Goal: Transaction & Acquisition: Book appointment/travel/reservation

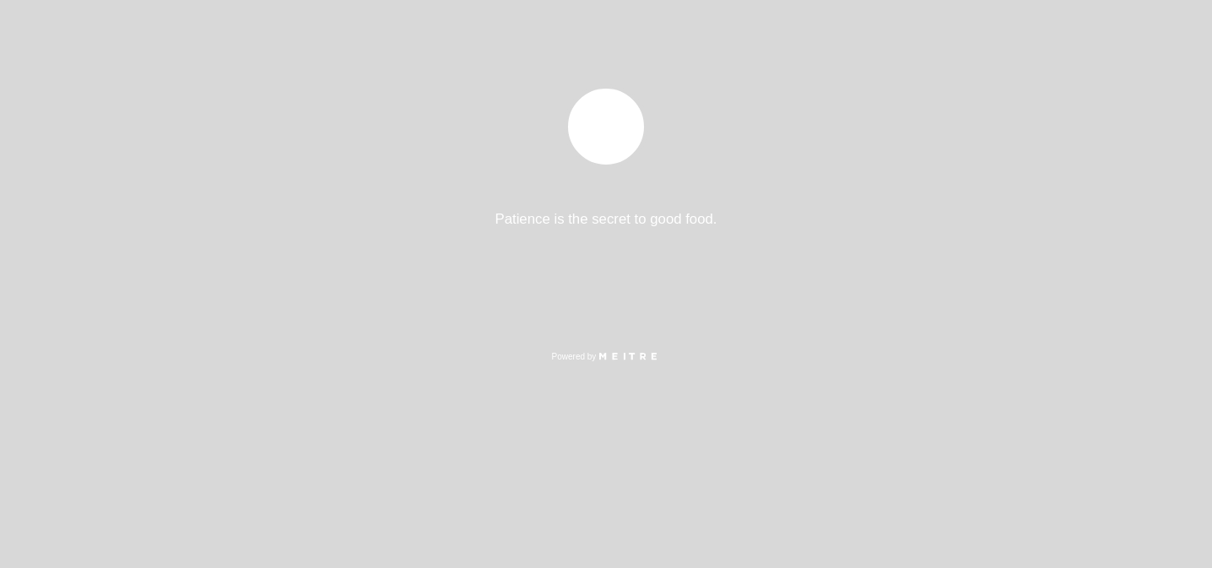
select select "es"
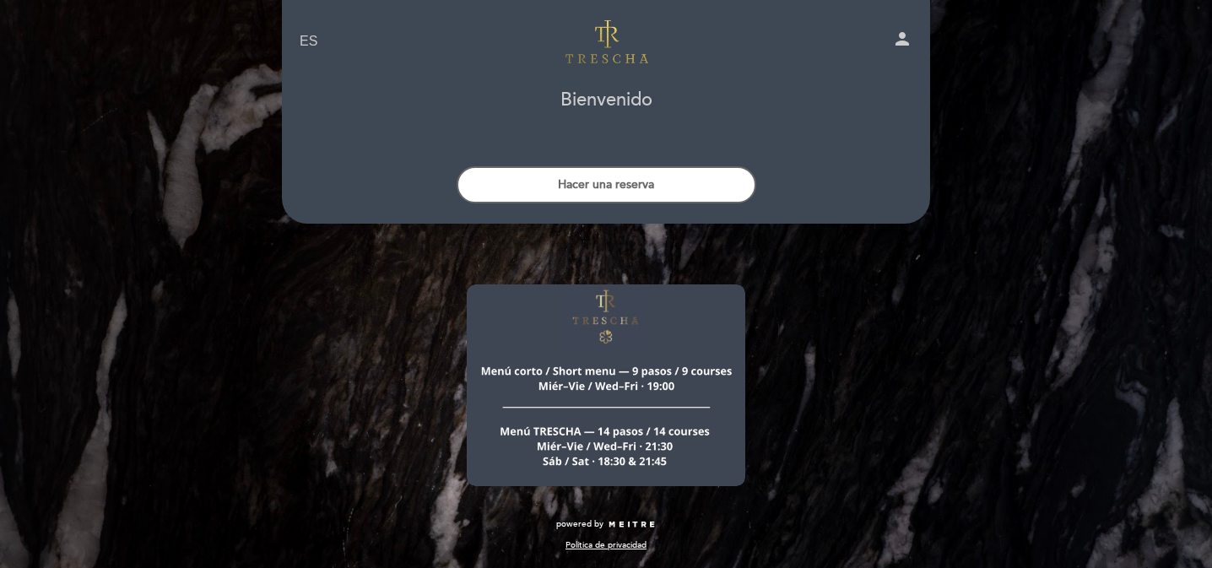
click at [586, 436] on img at bounding box center [606, 385] width 279 height 202
click at [611, 455] on img at bounding box center [606, 385] width 279 height 202
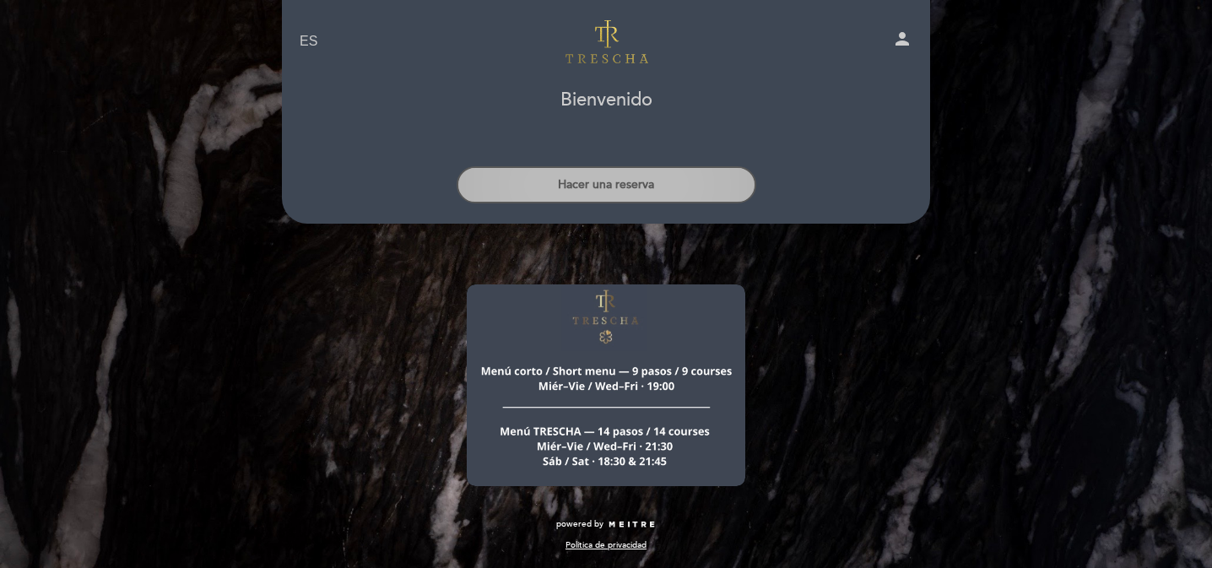
click at [629, 187] on button "Hacer una reserva" at bounding box center [607, 184] width 300 height 37
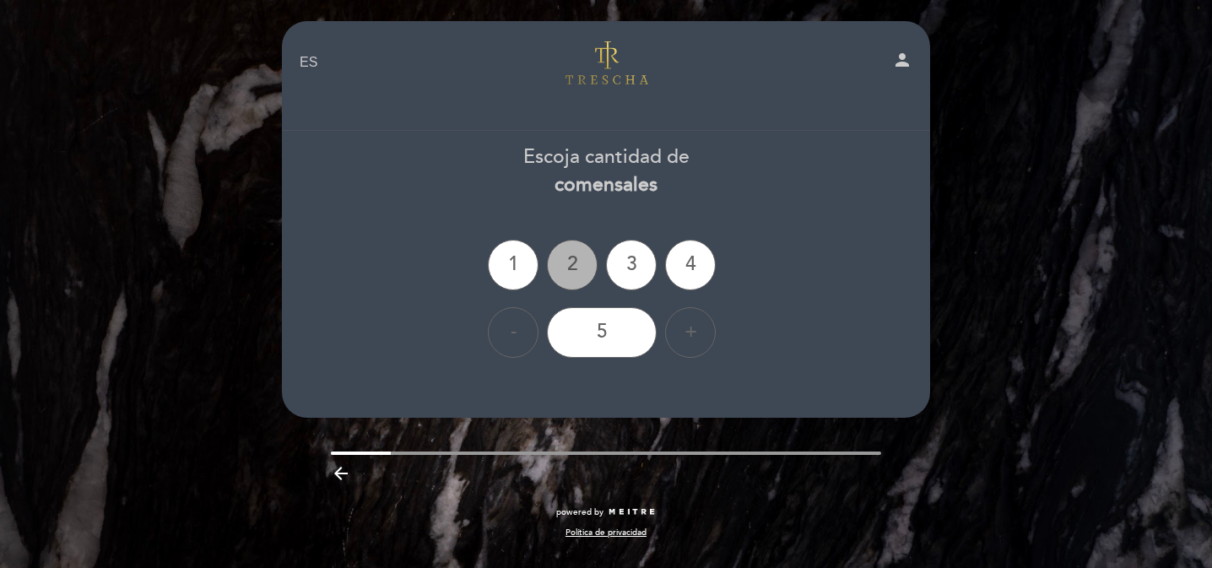
click at [583, 258] on div "2" at bounding box center [572, 265] width 51 height 51
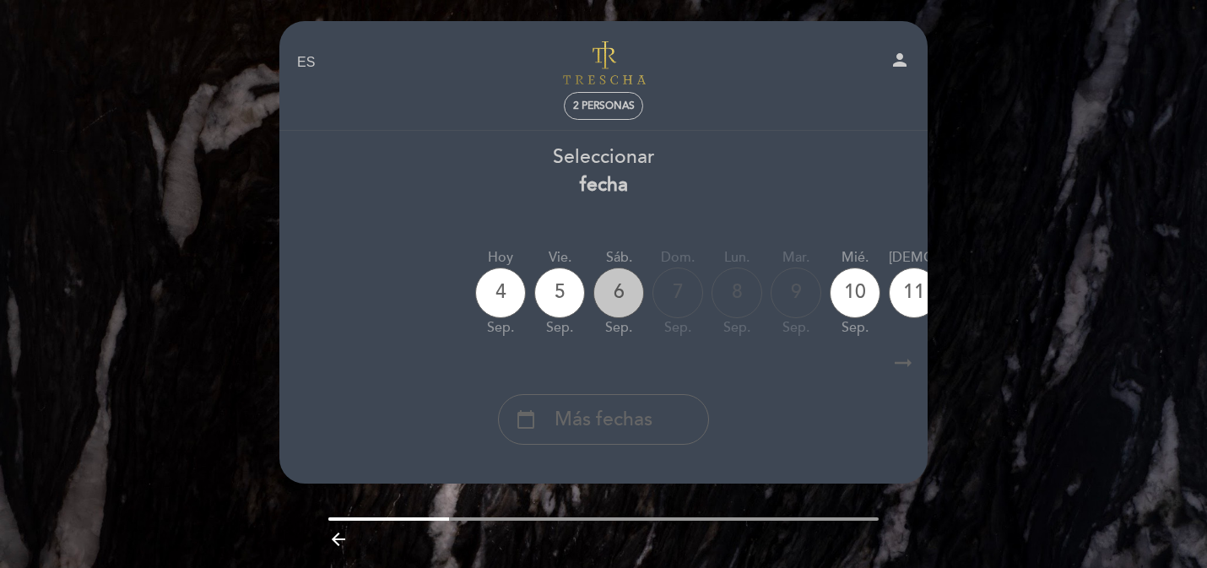
click at [601, 298] on div "6" at bounding box center [618, 293] width 51 height 51
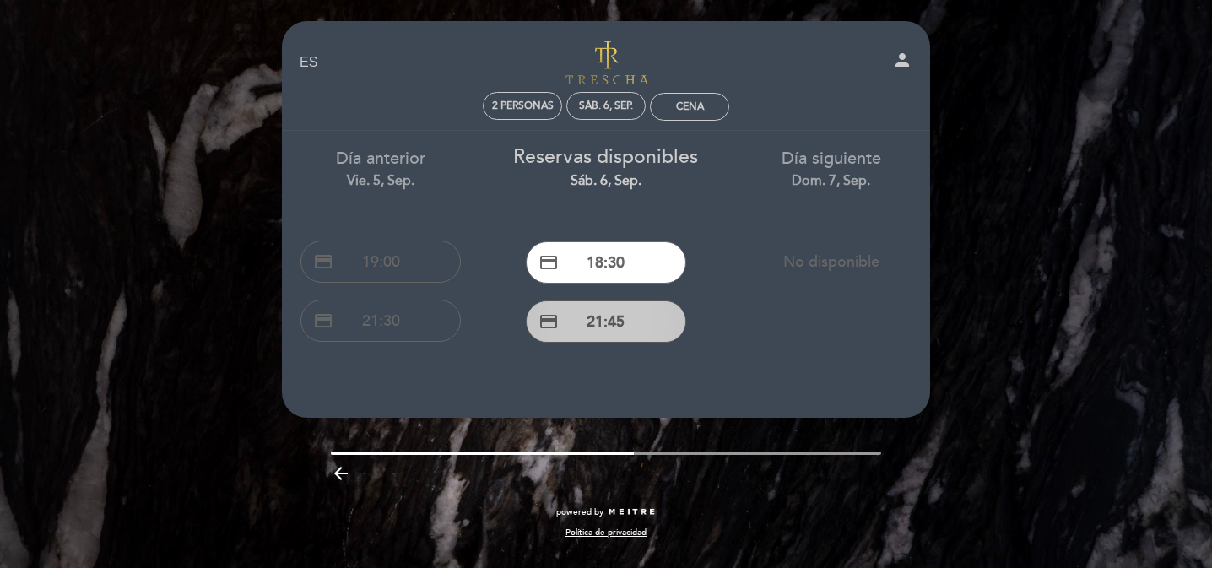
click at [589, 332] on button "credit_card 21:45" at bounding box center [606, 322] width 160 height 42
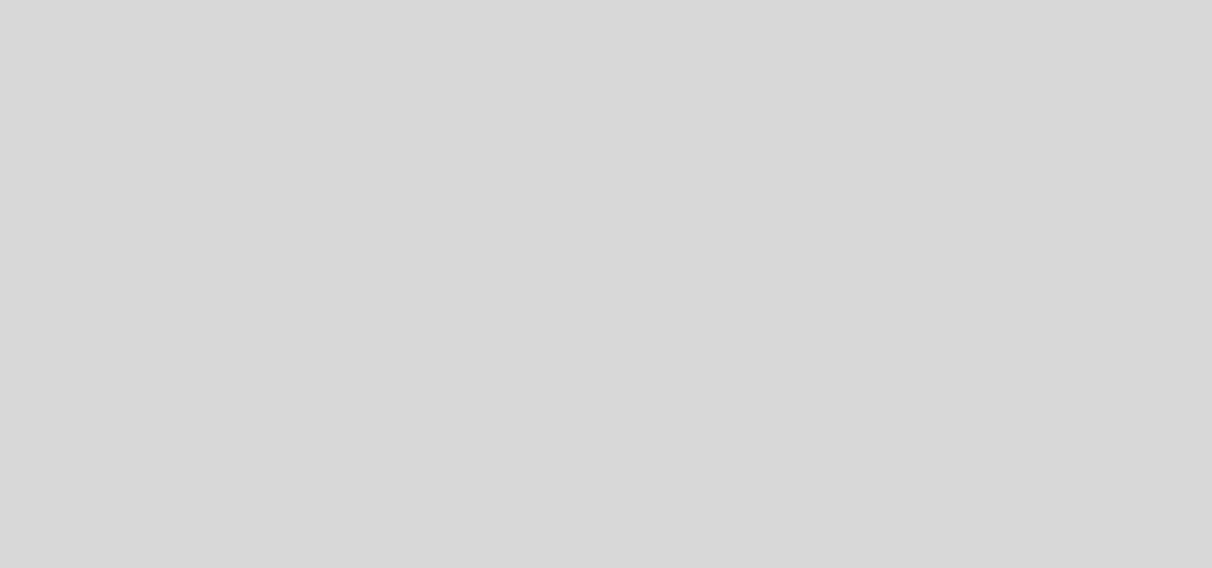
select select "es"
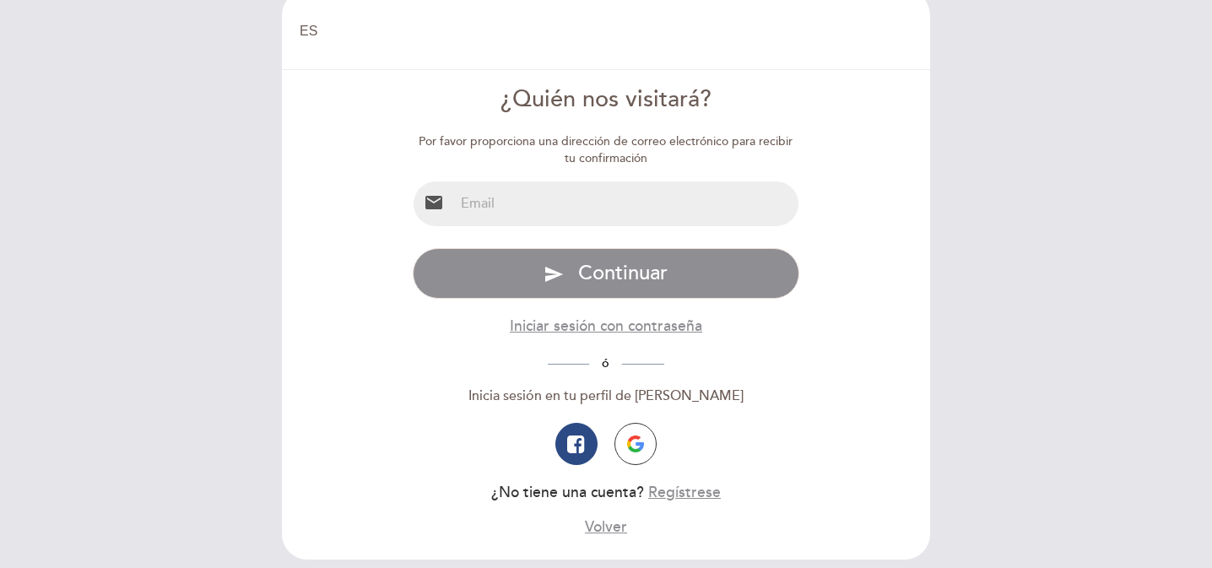
scroll to position [20, 0]
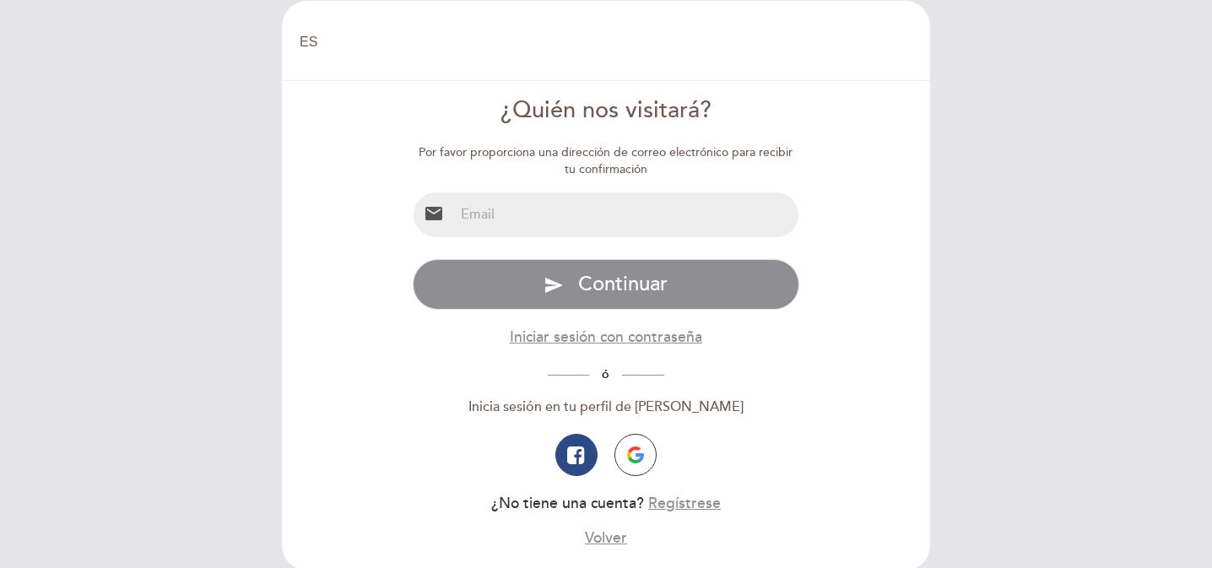
click at [596, 206] on input "email" at bounding box center [626, 214] width 345 height 45
type input "[EMAIL_ADDRESS][DOMAIN_NAME]"
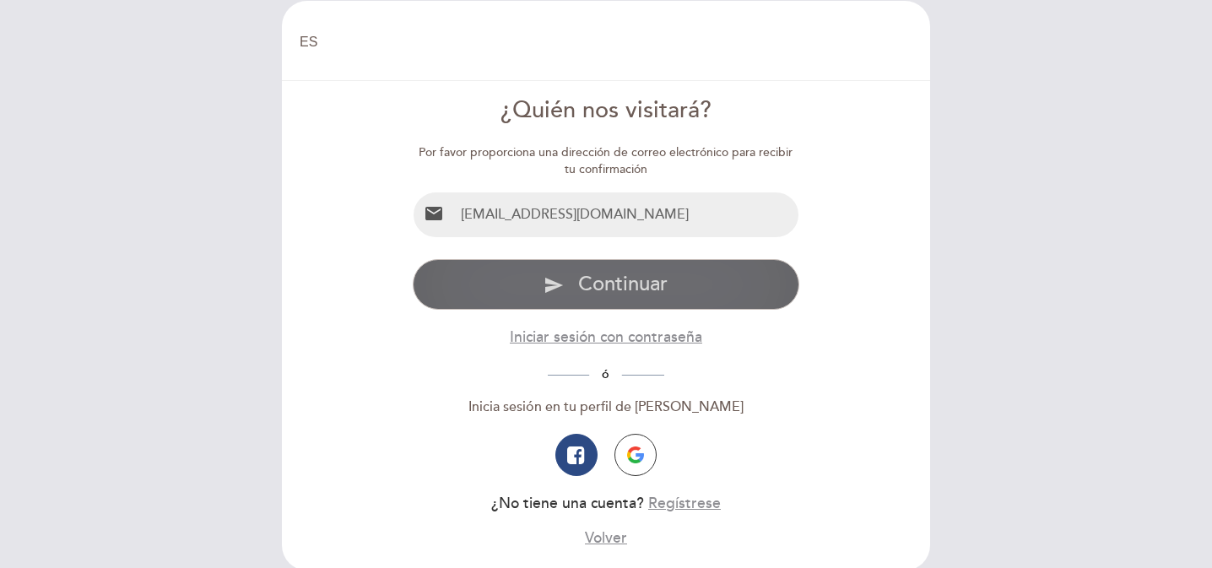
click at [592, 287] on span "Continuar" at bounding box center [622, 284] width 89 height 24
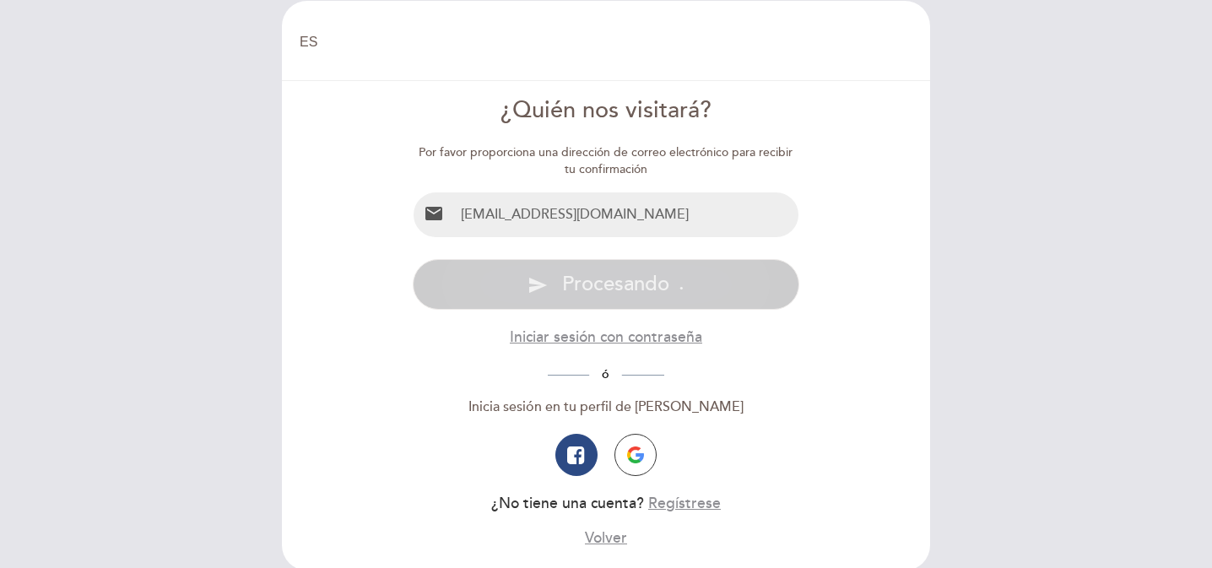
scroll to position [0, 0]
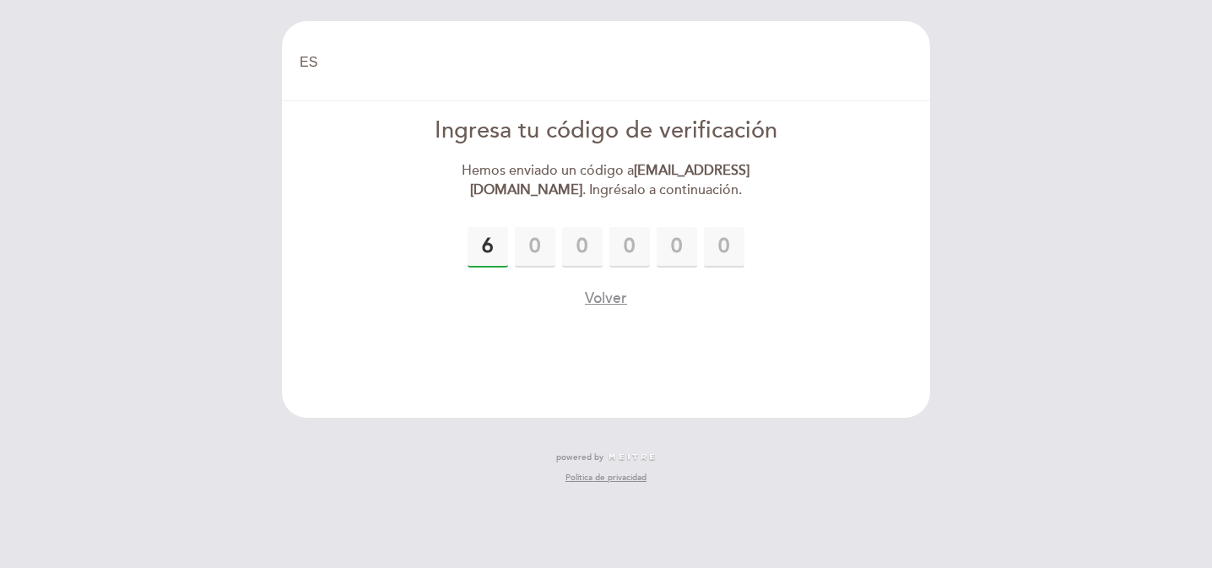
type input "6"
type input "7"
type input "3"
type input "7"
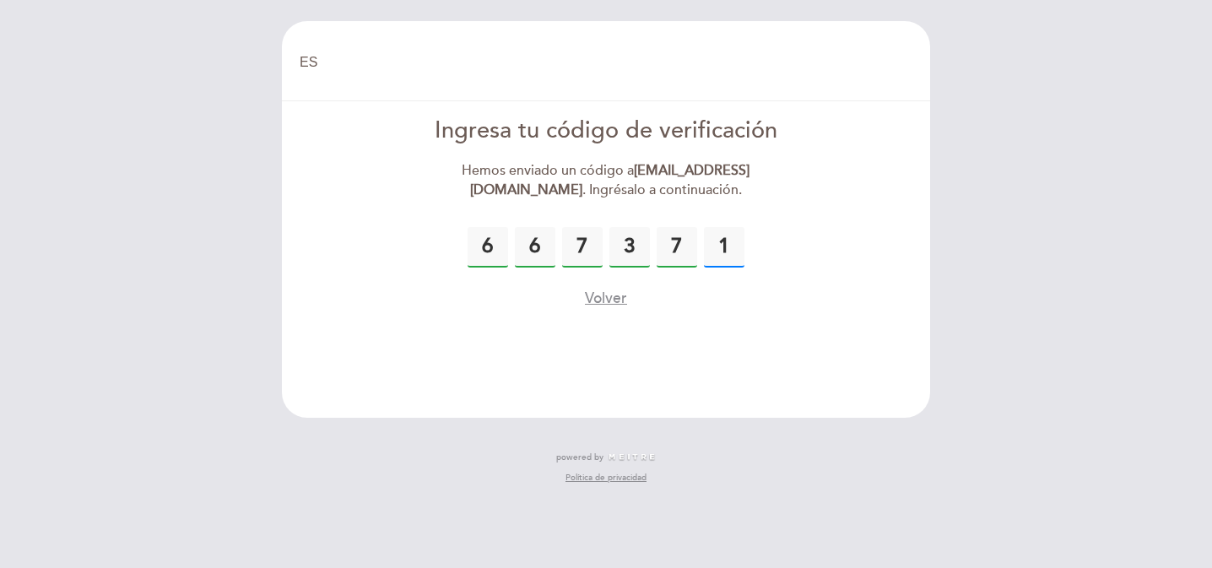
type input "1"
